Goal: Task Accomplishment & Management: Use online tool/utility

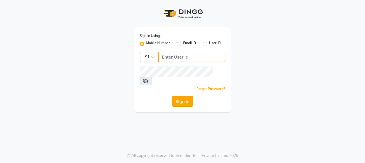
type input "7276795598"
click at [181, 96] on button "Sign In" at bounding box center [182, 101] width 21 height 10
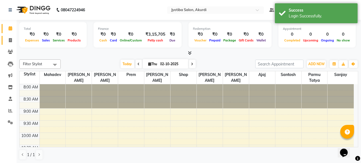
click at [6, 44] on link "Invoice" at bounding box center [8, 40] width 13 height 9
select select "service"
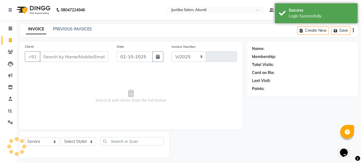
select select "557"
type input "6564"
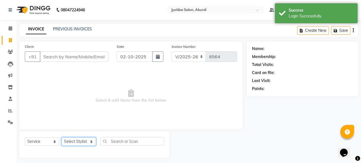
click at [81, 146] on select "Select Stylist [PERSON_NAME] [PERSON_NAME] [PERSON_NAME] [PERSON_NAME] Parmu ta…" at bounding box center [79, 141] width 35 height 9
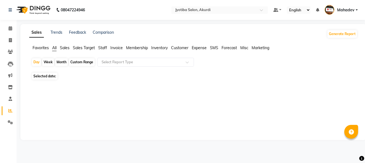
select select "en"
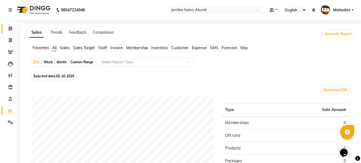
click at [10, 32] on link "Calendar" at bounding box center [8, 28] width 13 height 9
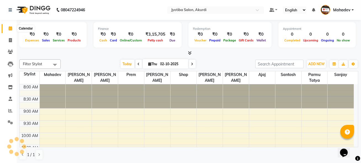
scroll to position [72, 0]
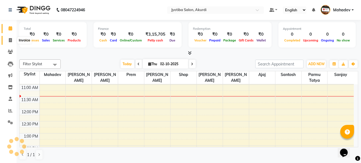
click at [6, 42] on span at bounding box center [11, 40] width 10 height 6
select select "service"
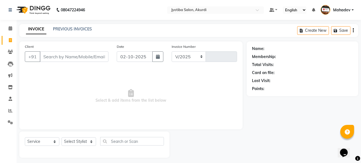
select select "557"
type input "6564"
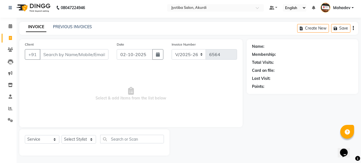
scroll to position [3, 0]
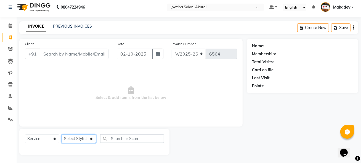
click at [71, 135] on select "Select Stylist" at bounding box center [79, 138] width 35 height 9
click at [71, 135] on select "Select Stylist [PERSON_NAME] [PERSON_NAME] [PERSON_NAME] [PERSON_NAME] Parmu ta…" at bounding box center [79, 138] width 35 height 9
click at [6, 22] on link "Calendar" at bounding box center [8, 25] width 13 height 9
